Goal: Task Accomplishment & Management: Use online tool/utility

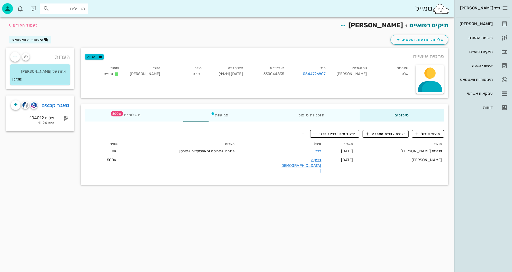
drag, startPoint x: 258, startPoint y: 138, endPoint x: 134, endPoint y: 250, distance: 167.0
click at [266, 154] on div "תיעוד תאריך טיפול הערות מחיר שיננית [PERSON_NAME] [DATE] כללי פנורמי +סריקה וצ.…" at bounding box center [264, 159] width 365 height 44
click at [20, 25] on span "לעמוד הקודם" at bounding box center [25, 25] width 25 height 5
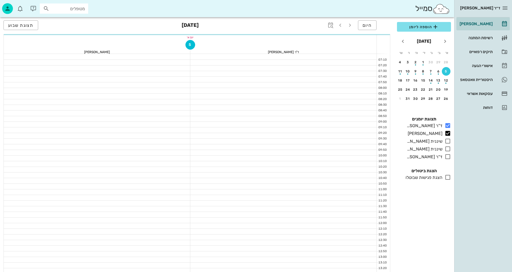
scroll to position [27, 0]
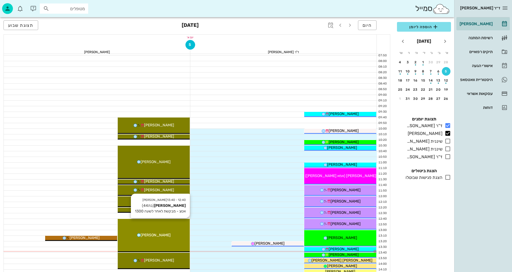
click at [168, 237] on div "[PERSON_NAME]" at bounding box center [154, 236] width 72 height 6
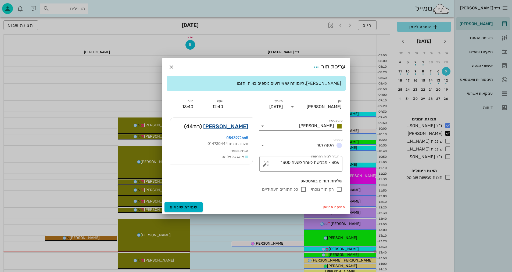
click at [230, 128] on link "[PERSON_NAME]" at bounding box center [225, 126] width 45 height 9
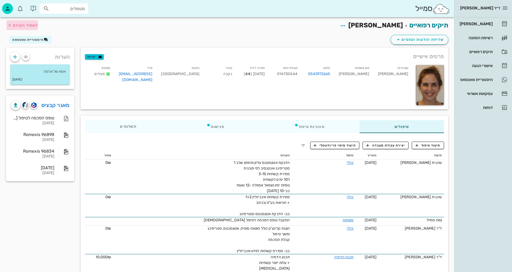
click at [23, 23] on span "לעמוד הקודם" at bounding box center [25, 25] width 25 height 5
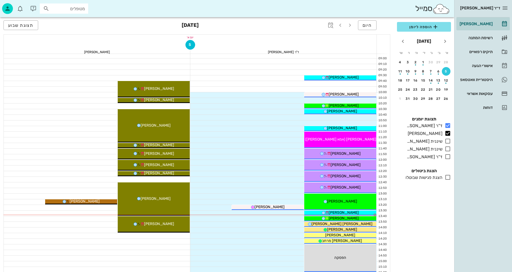
scroll to position [81, 0]
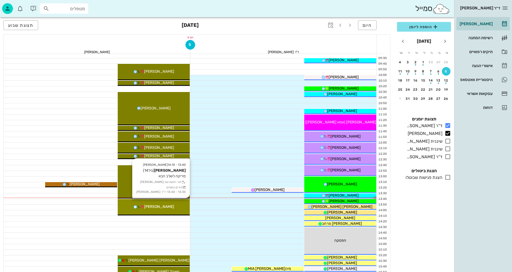
click at [168, 207] on div "[PERSON_NAME]" at bounding box center [154, 207] width 72 height 6
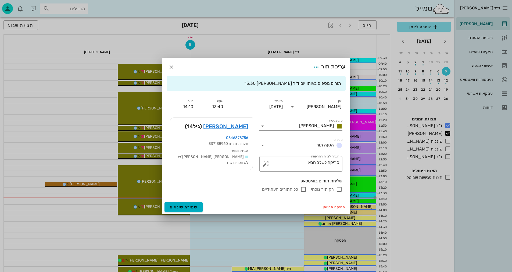
drag, startPoint x: 269, startPoint y: 66, endPoint x: 181, endPoint y: 78, distance: 89.2
click at [181, 78] on form "עריכת תור תורים נוספים באותו יום: ד"ר [PERSON_NAME] 13:30 יומן יומן מרפאה סוג פ…" at bounding box center [256, 136] width 188 height 156
click at [171, 68] on icon "button" at bounding box center [171, 67] width 6 height 6
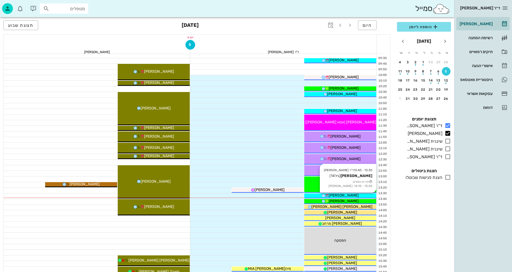
click at [359, 196] on div "[PERSON_NAME]" at bounding box center [340, 196] width 72 height 6
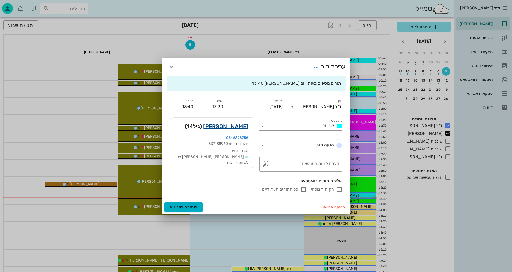
click at [239, 129] on link "[PERSON_NAME]" at bounding box center [225, 126] width 45 height 9
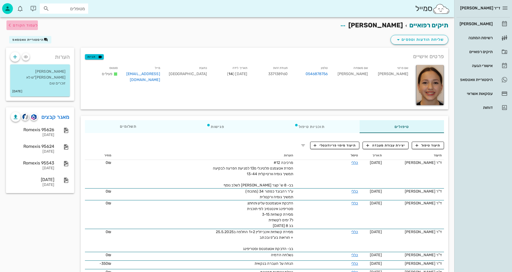
click at [19, 26] on span "לעמוד הקודם" at bounding box center [25, 25] width 25 height 5
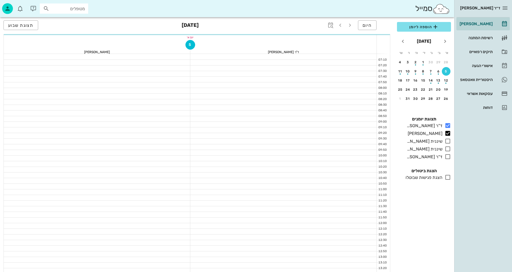
scroll to position [81, 0]
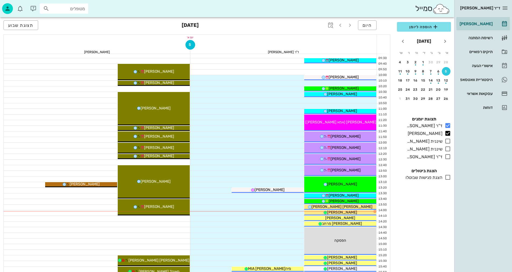
drag, startPoint x: 258, startPoint y: 138, endPoint x: 516, endPoint y: 8, distance: 288.6
click at [218, 191] on div "09:30 - 09:40 ד"ר [PERSON_NAME] [PERSON_NAME] (בן 22 ) תורים נוספים: 09:40 - 10…" at bounding box center [283, 210] width 186 height 474
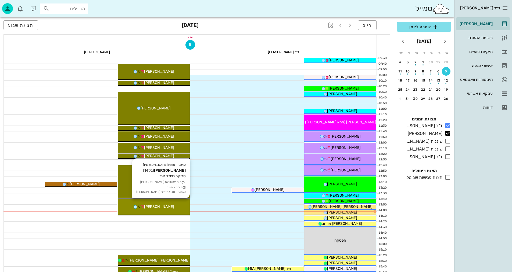
click at [168, 212] on div "13:40 - 14:10 [PERSON_NAME] (גיל 14 ) סריקה לשלב הבא תור ראשון עם [PERSON_NAME]…" at bounding box center [154, 207] width 72 height 16
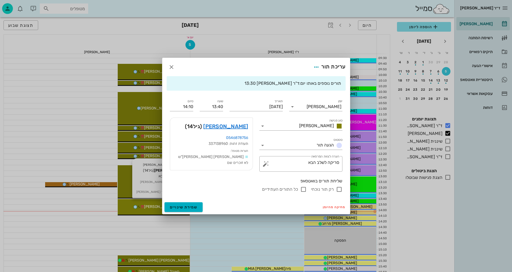
click at [168, 212] on div "ד״ר [PERSON_NAME] [PERSON_NAME] רשימת המתנה תיקים רפואיים אישורי הגעה היסטוריית…" at bounding box center [256, 183] width 512 height 528
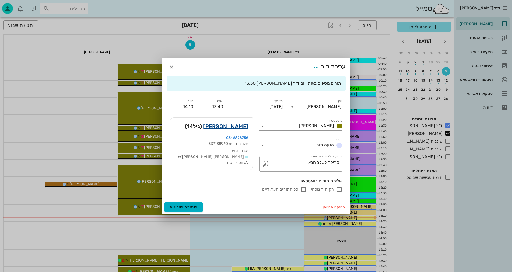
click at [239, 128] on link "[PERSON_NAME]" at bounding box center [225, 126] width 45 height 9
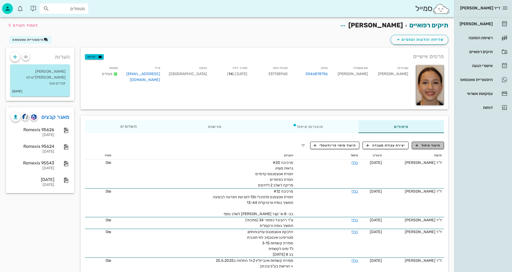
click at [421, 145] on span "תיעוד טיפול" at bounding box center [427, 145] width 25 height 5
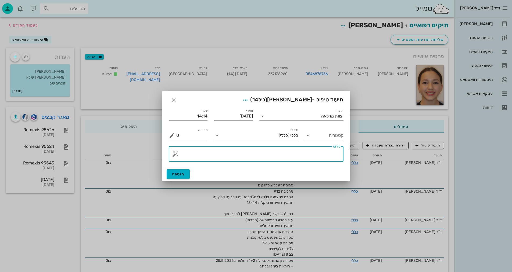
click at [319, 156] on textarea "פירוט" at bounding box center [258, 155] width 164 height 13
type textarea "סריקה וצילומים קליניים לשלב נוסף"
click at [330, 116] on div "צוות מרפאה" at bounding box center [331, 116] width 21 height 5
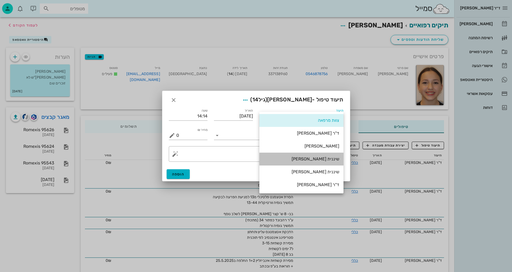
click at [322, 159] on div "שיננית [PERSON_NAME]" at bounding box center [301, 159] width 75 height 5
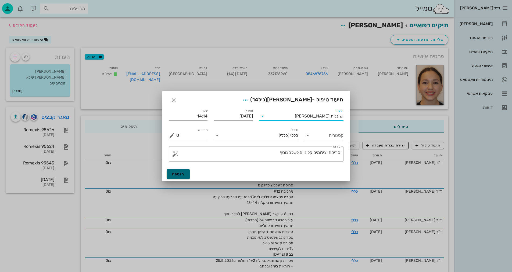
click at [178, 172] on span "הוספה" at bounding box center [178, 174] width 13 height 5
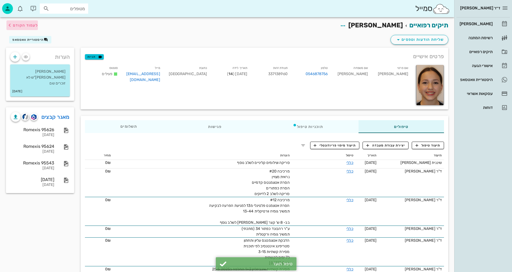
click at [21, 24] on span "לעמוד הקודם" at bounding box center [25, 25] width 25 height 5
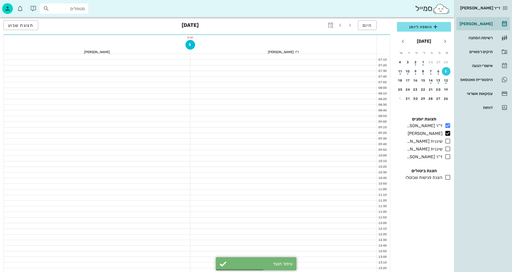
scroll to position [81, 0]
